Goal: Entertainment & Leisure: Consume media (video, audio)

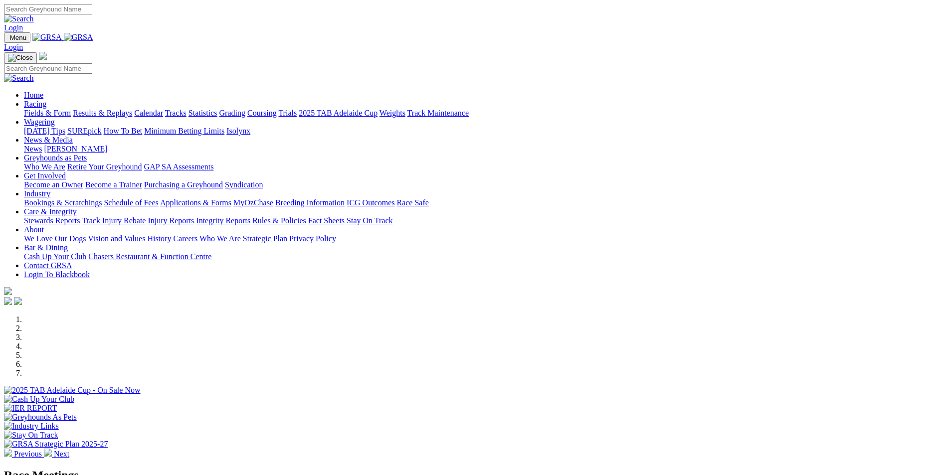
scroll to position [199, 0]
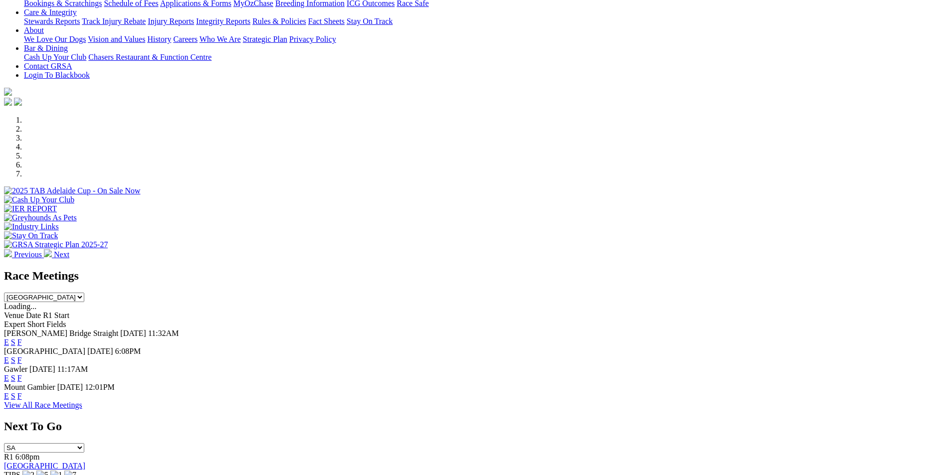
click at [84, 293] on select "South Australia New South Wales Northern Territory Queensland Tasmania Victoria…" at bounding box center [44, 297] width 80 height 9
select select "QLD"
click at [84, 293] on select "South Australia New South Wales Northern Territory Queensland Tasmania Victoria…" at bounding box center [44, 297] width 80 height 9
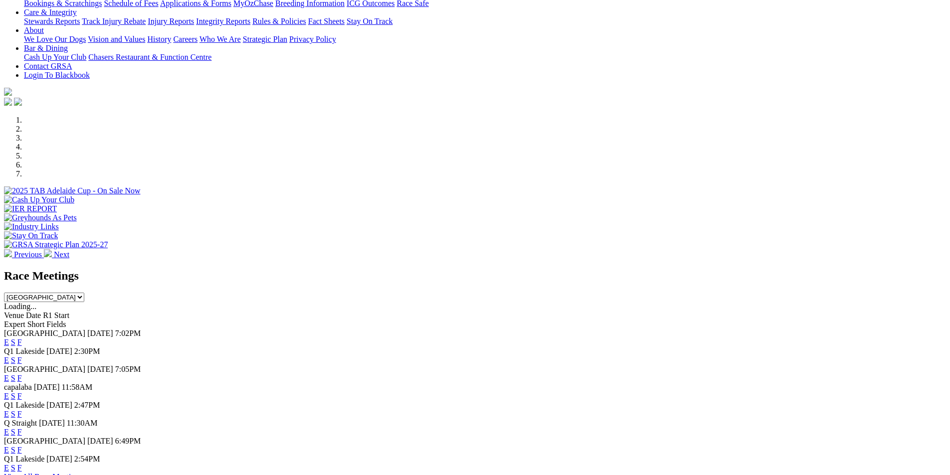
click at [22, 356] on link "F" at bounding box center [19, 360] width 4 height 8
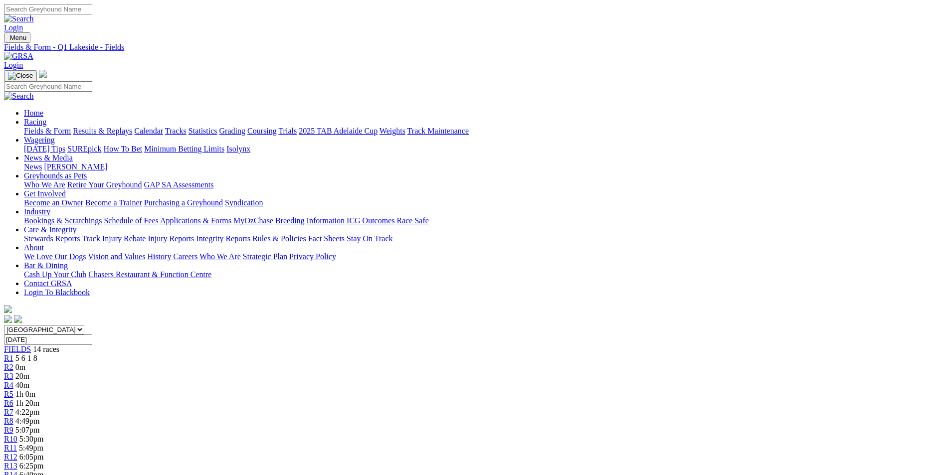
click at [71, 127] on link "Fields & Form" at bounding box center [47, 131] width 47 height 8
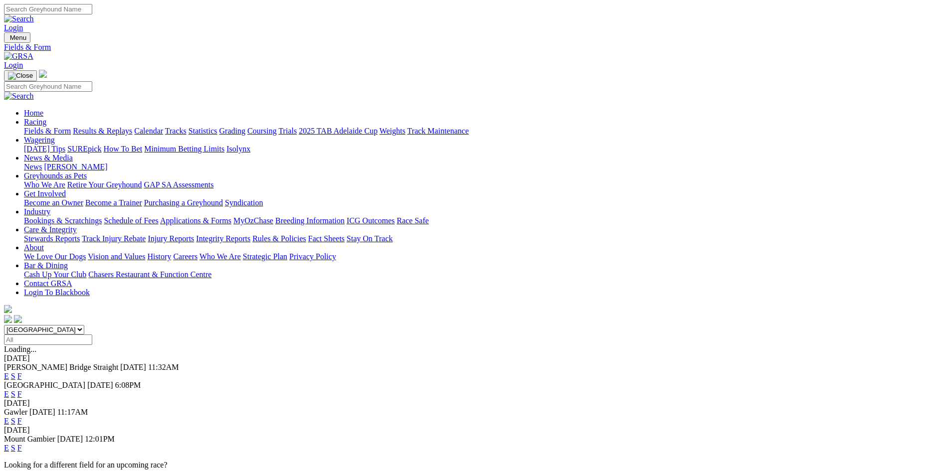
click at [84, 325] on select "South Australia New South Wales Northern Territory Queensland Tasmania Victoria…" at bounding box center [44, 329] width 80 height 9
select select "QLD"
click at [84, 325] on select "[GEOGRAPHIC_DATA] [GEOGRAPHIC_DATA] [GEOGRAPHIC_DATA] [GEOGRAPHIC_DATA] [GEOGRA…" at bounding box center [44, 329] width 80 height 9
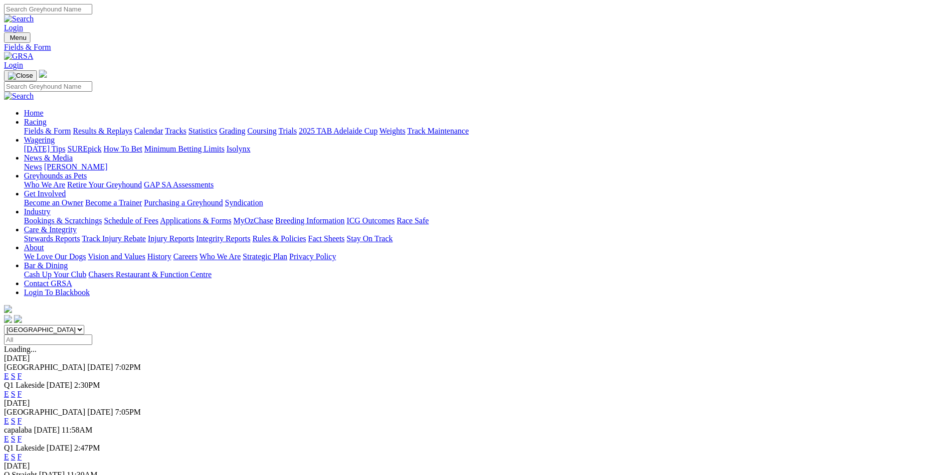
click at [9, 390] on link "E" at bounding box center [6, 394] width 5 height 8
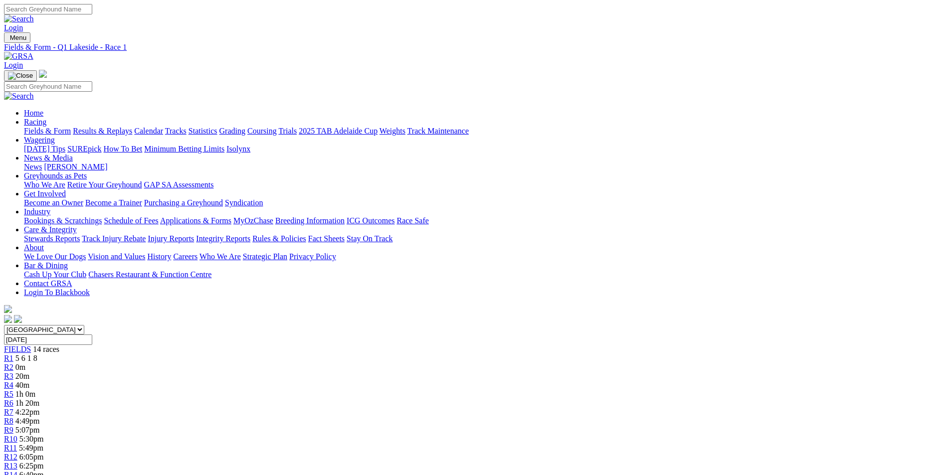
click at [13, 372] on link "R3" at bounding box center [8, 376] width 9 height 8
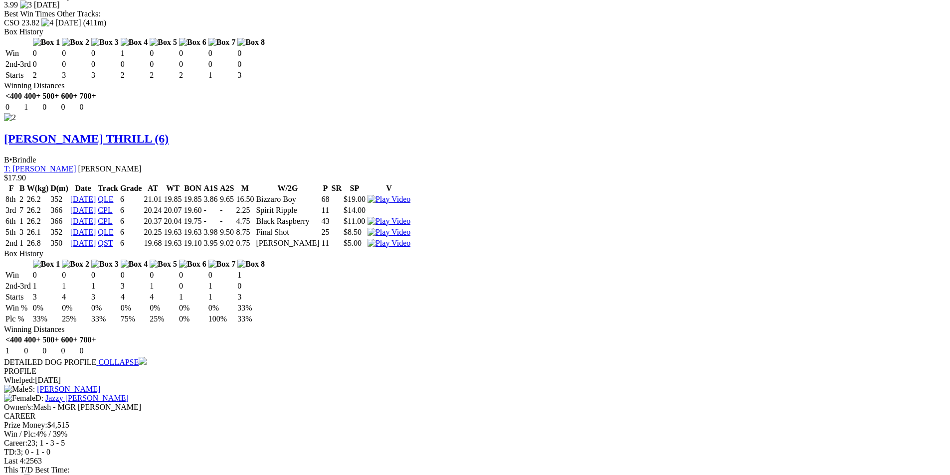
scroll to position [1545, 0]
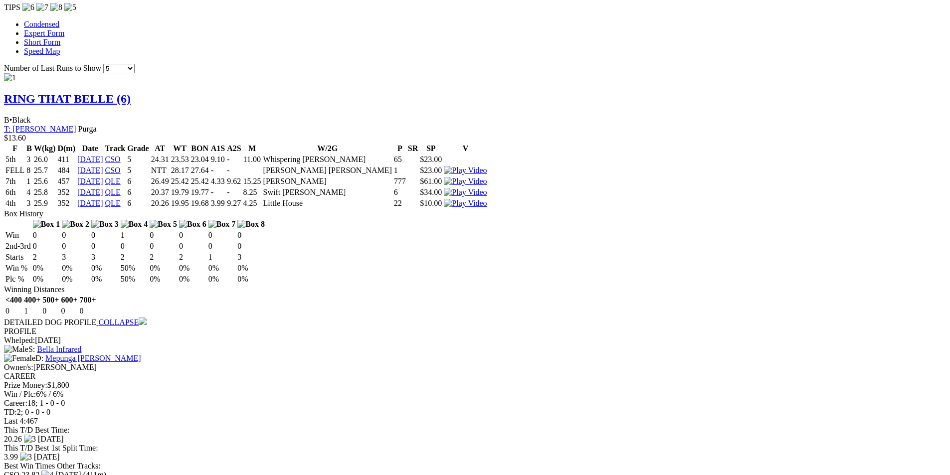
scroll to position [997, 0]
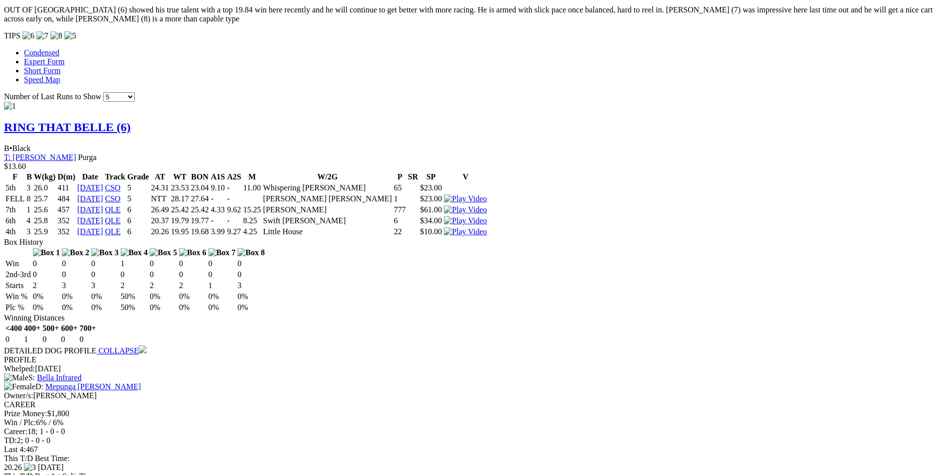
scroll to position [947, 0]
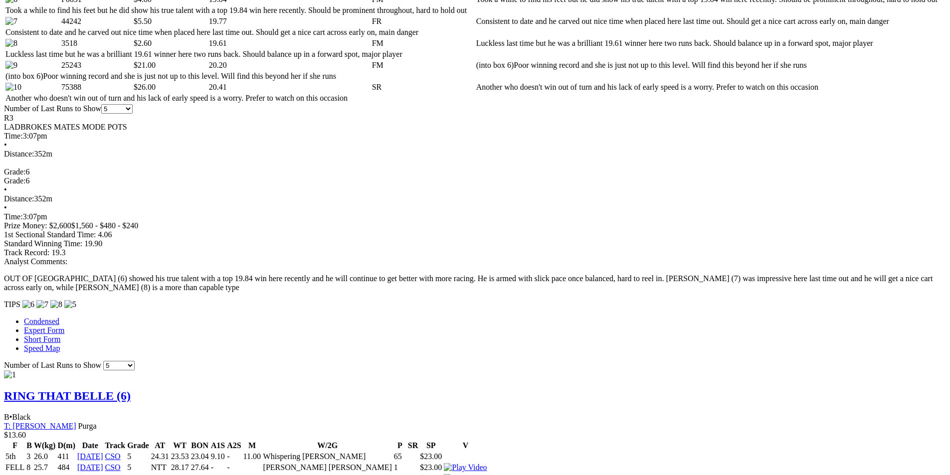
scroll to position [698, 0]
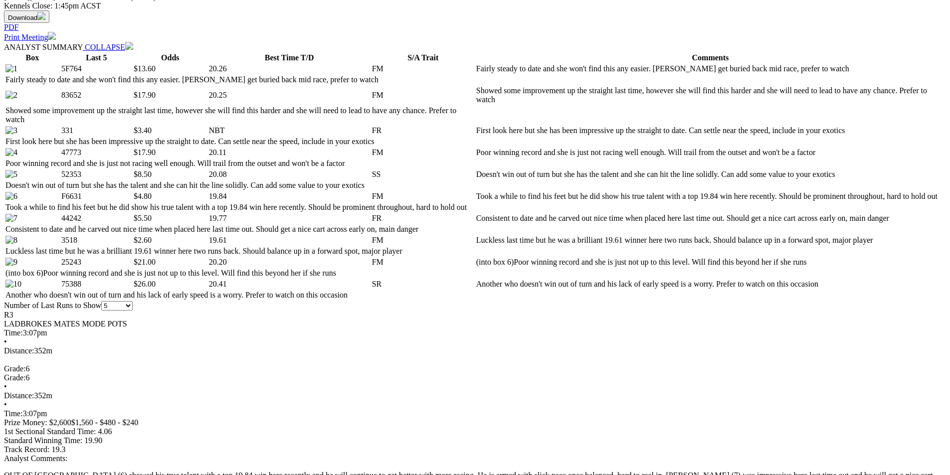
scroll to position [498, 0]
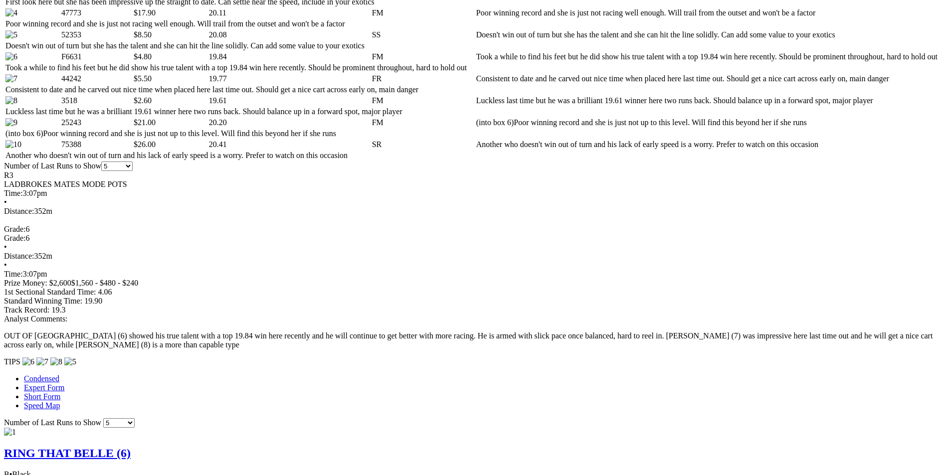
scroll to position [648, 0]
